Goal: Task Accomplishment & Management: Use online tool/utility

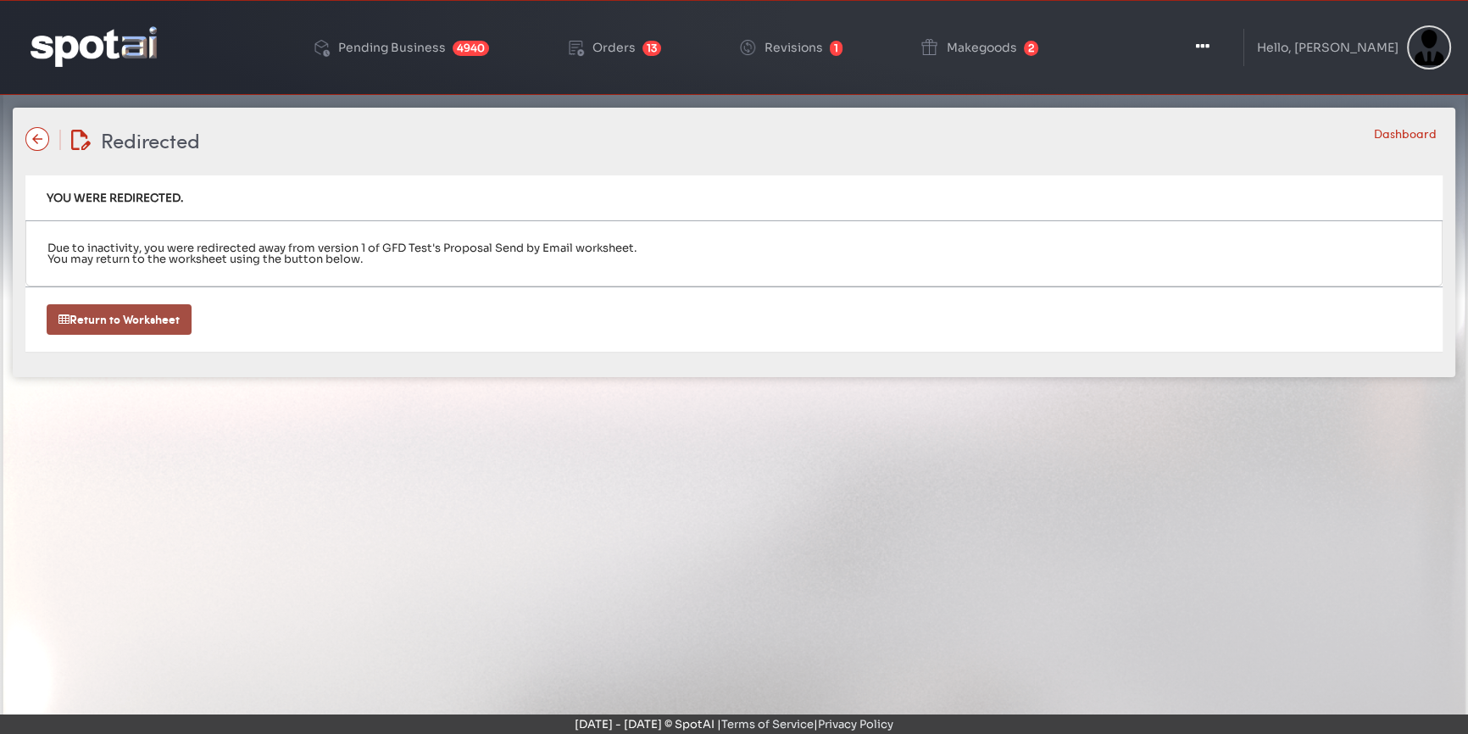
click at [81, 321] on link "Return to Worksheet" at bounding box center [119, 319] width 145 height 31
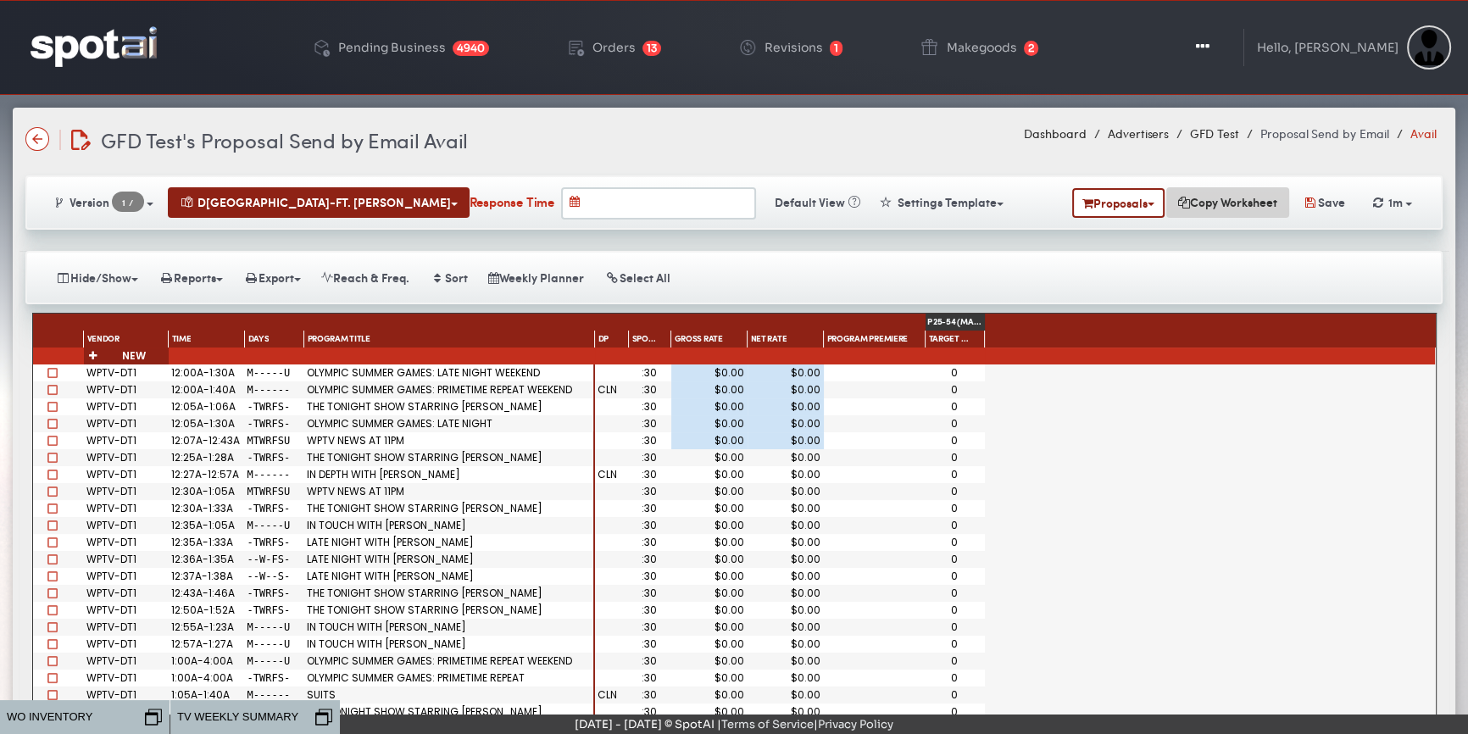
click at [1166, 201] on button "Copy Worksheet" at bounding box center [1227, 202] width 123 height 31
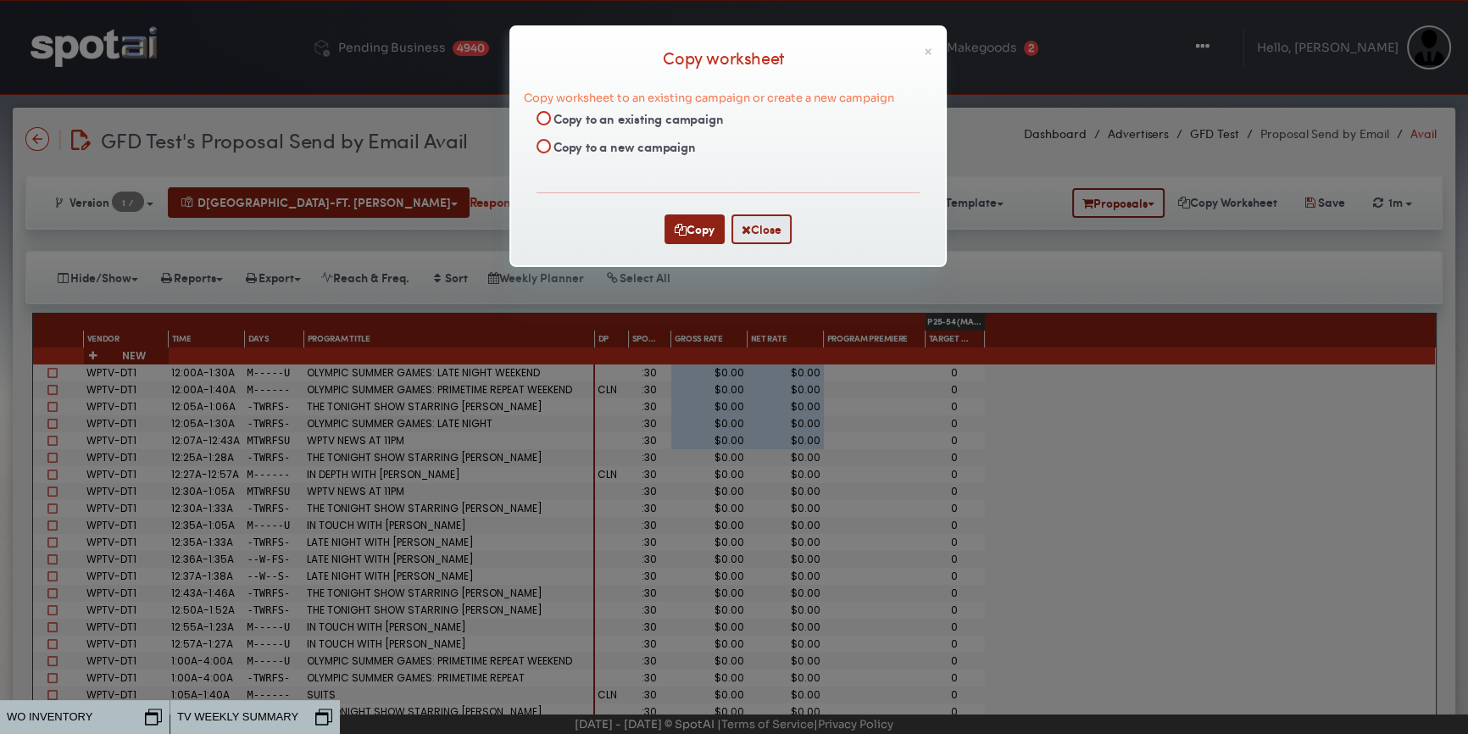
click at [1074, 288] on div "× Copy worksheet Copy worksheet to an existing campaign or create a new campaig…" at bounding box center [734, 367] width 1468 height 734
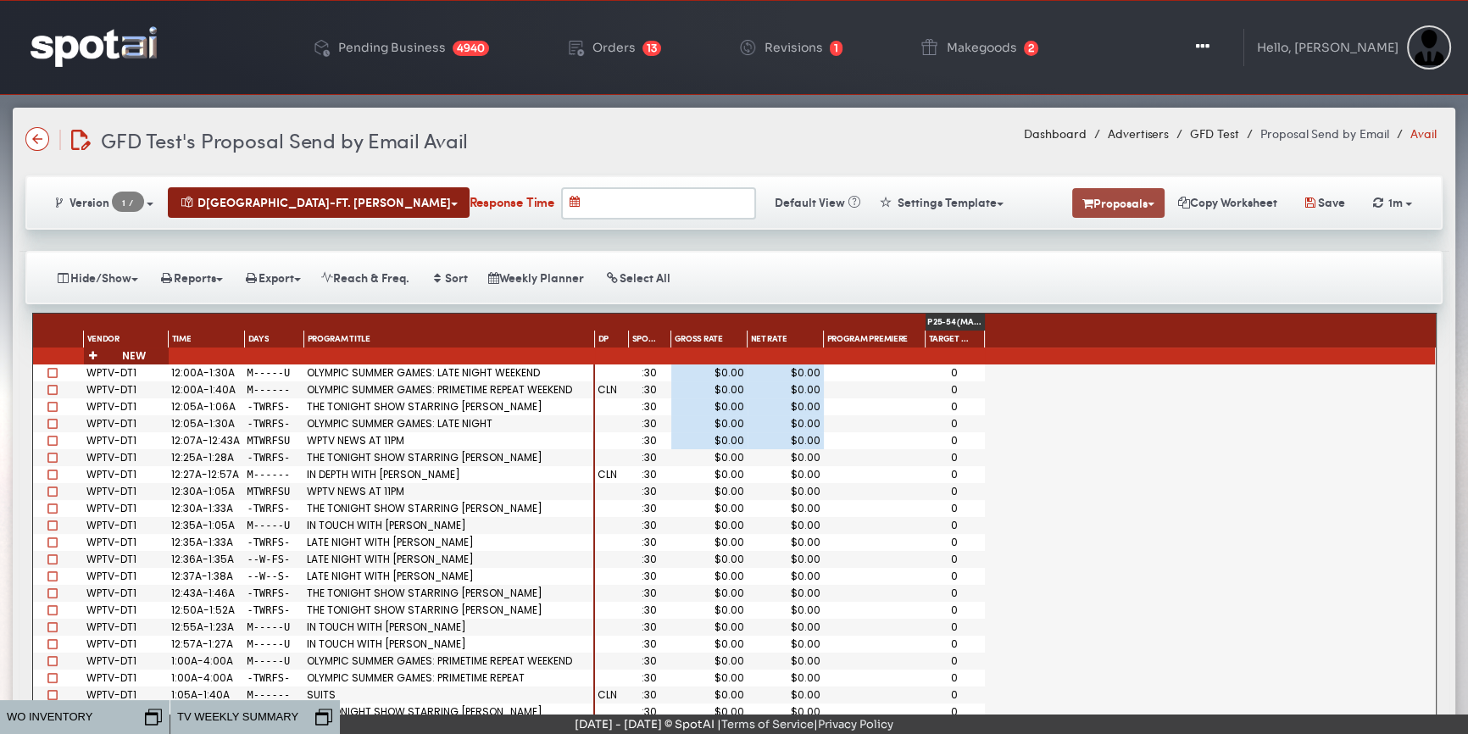
click at [1092, 211] on button "Proposals" at bounding box center [1118, 203] width 92 height 30
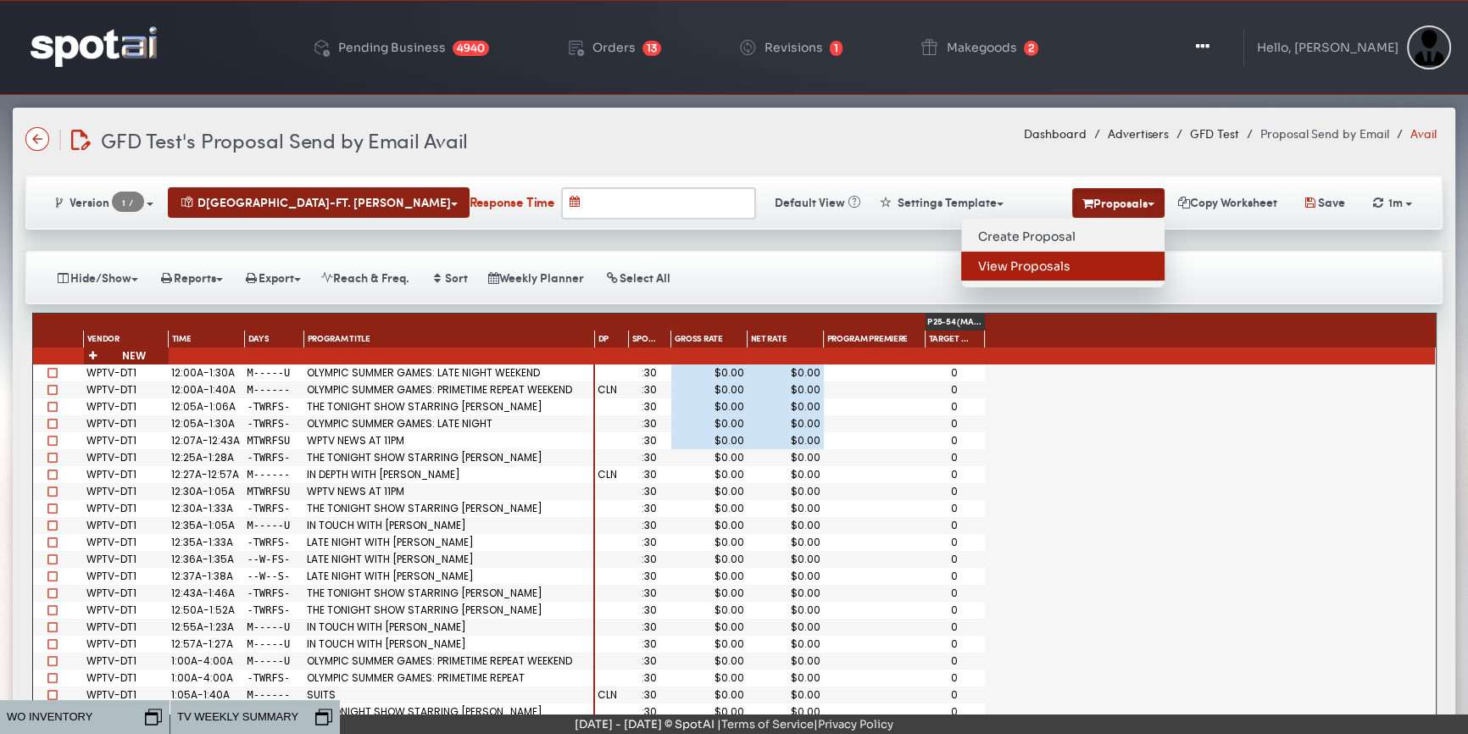
click at [1038, 263] on link "View Proposals" at bounding box center [1062, 266] width 203 height 29
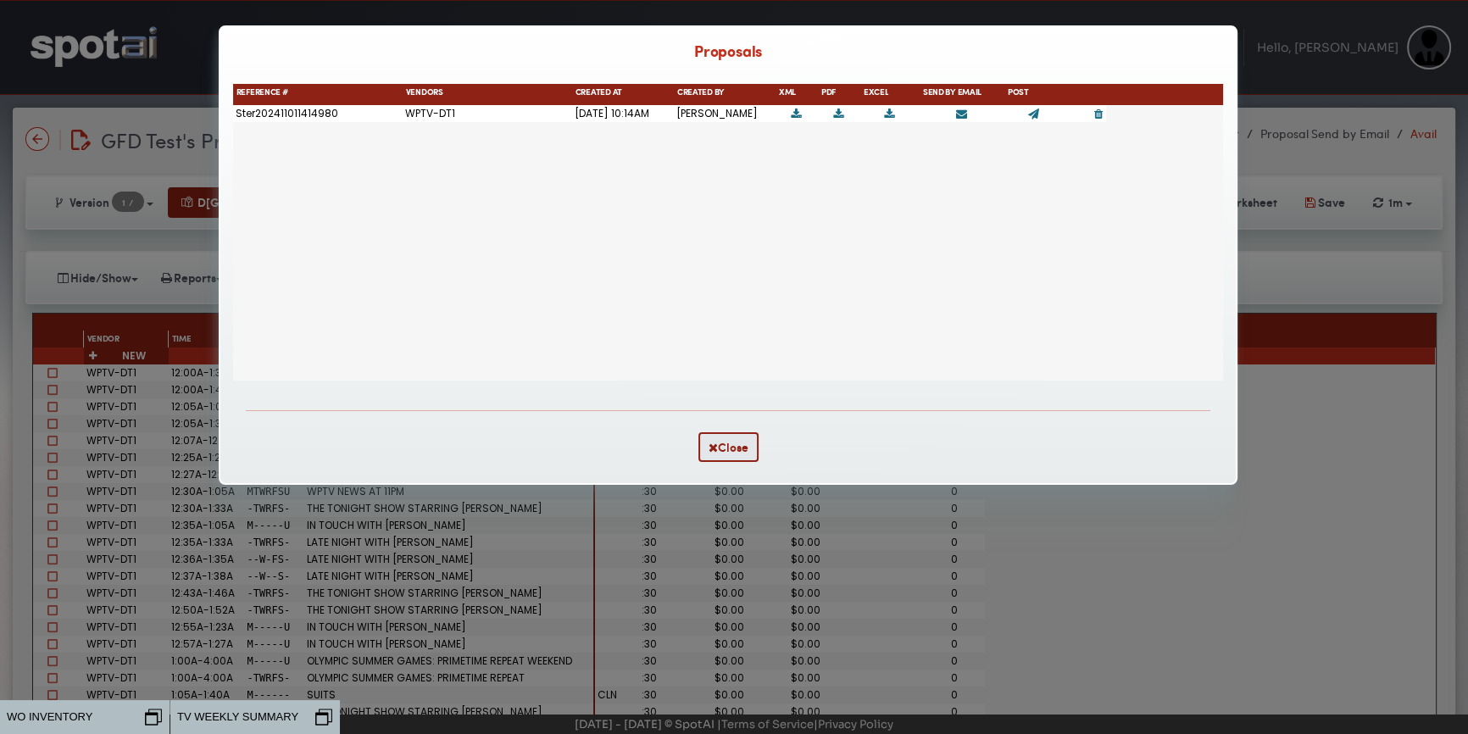
click at [1028, 117] on icon at bounding box center [1033, 113] width 11 height 11
